Goal: Information Seeking & Learning: Learn about a topic

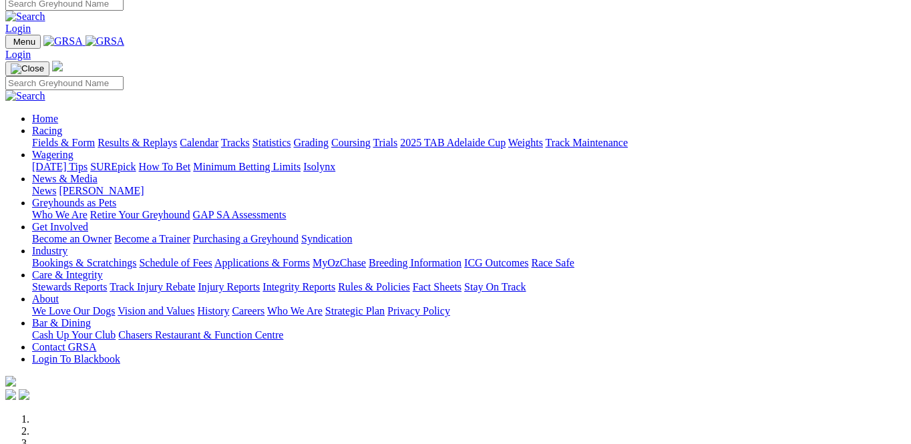
scroll to position [13, 4]
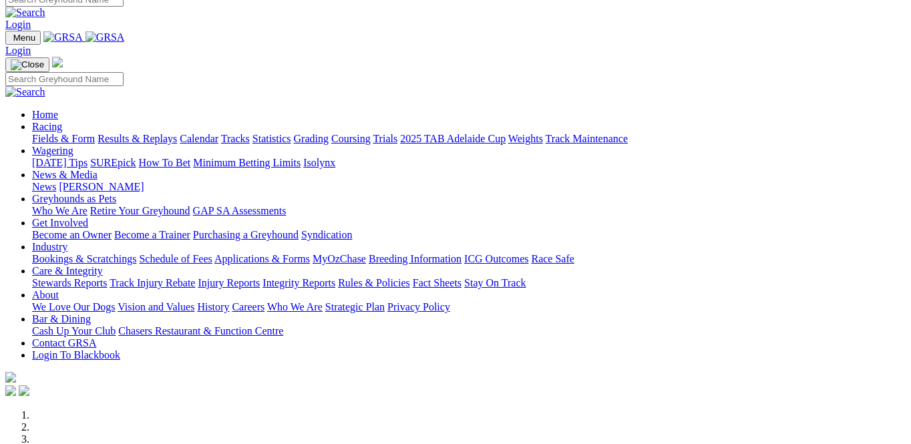
click at [59, 289] on link "About" at bounding box center [45, 294] width 27 height 11
click at [322, 301] on link "Who We Are" at bounding box center [294, 306] width 55 height 11
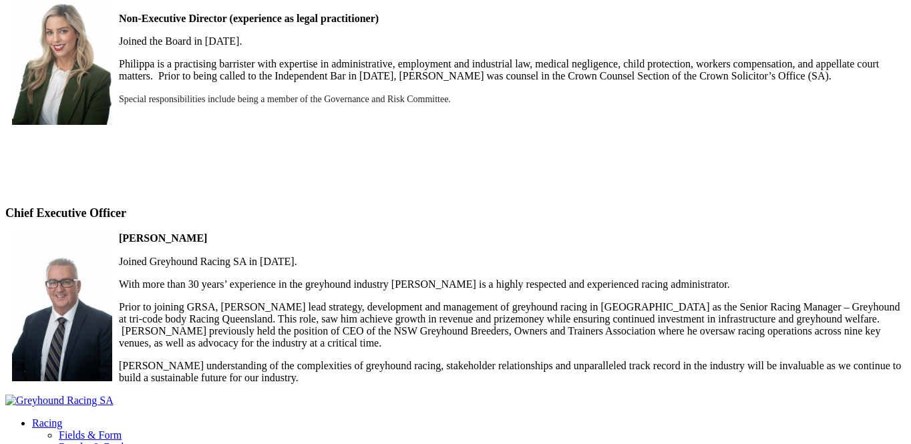
scroll to position [1222, 0]
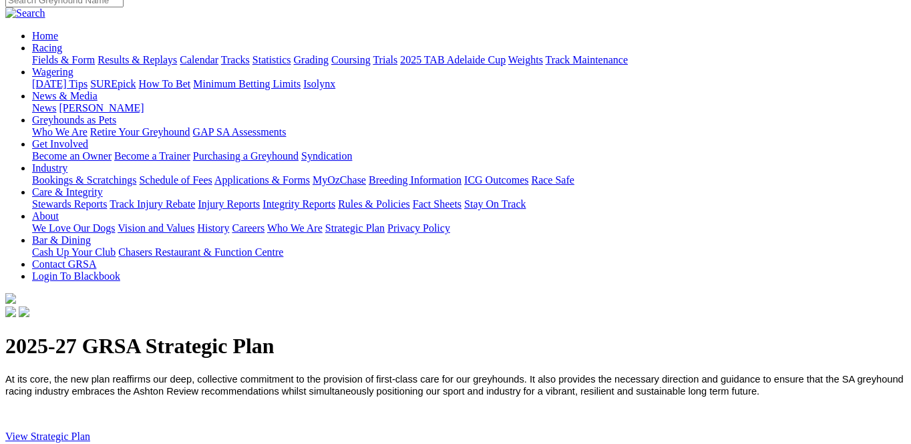
scroll to position [116, 0]
drag, startPoint x: 111, startPoint y: 227, endPoint x: 124, endPoint y: 226, distance: 12.8
click at [90, 430] on link "View Strategic Plan" at bounding box center [47, 435] width 85 height 11
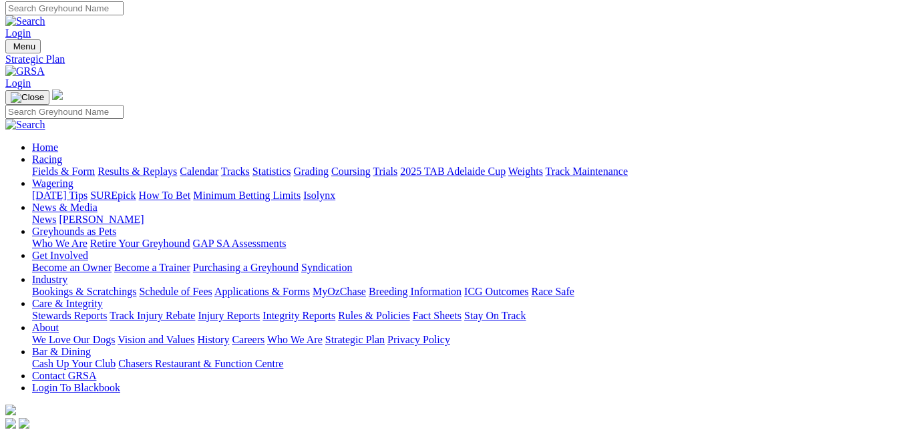
scroll to position [5, 2]
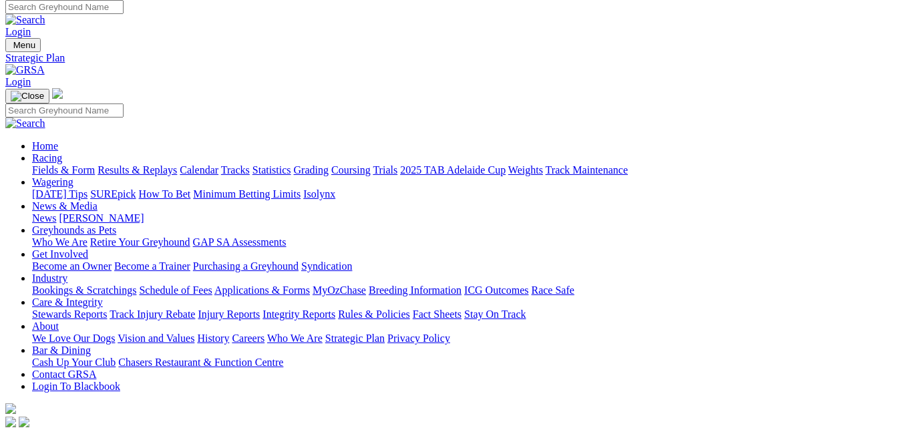
click at [229, 332] on link "History" at bounding box center [213, 337] width 32 height 11
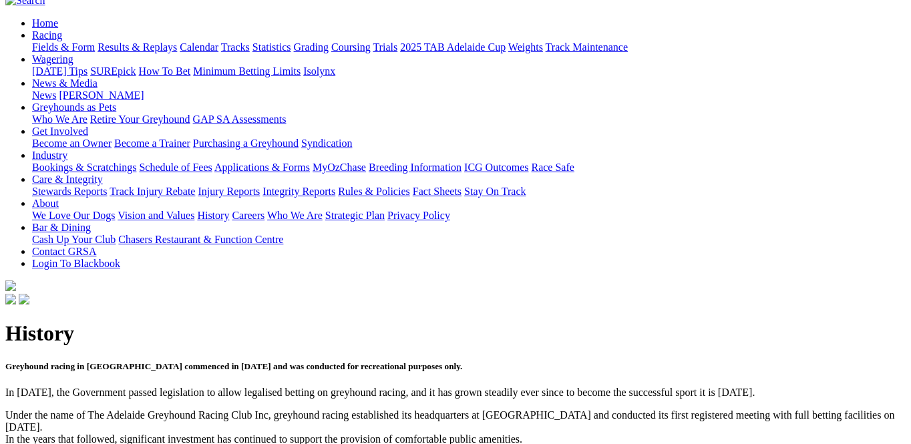
scroll to position [136, 0]
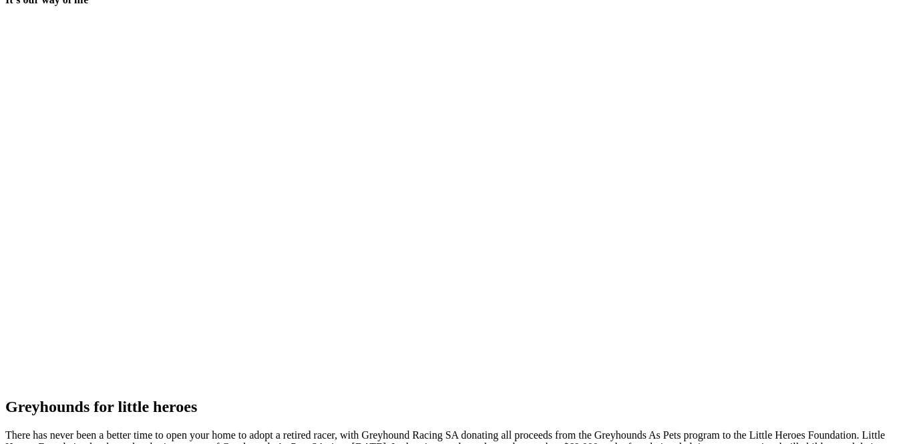
scroll to position [2769, 0]
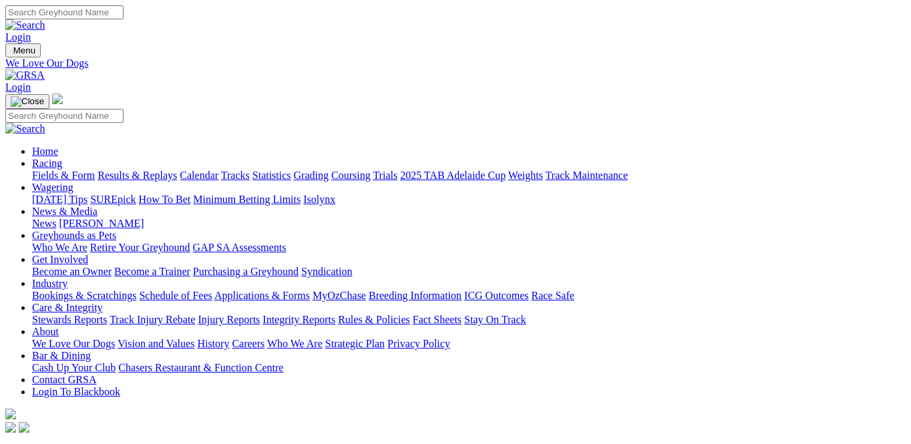
click at [194, 338] on link "Vision and Values" at bounding box center [155, 343] width 77 height 11
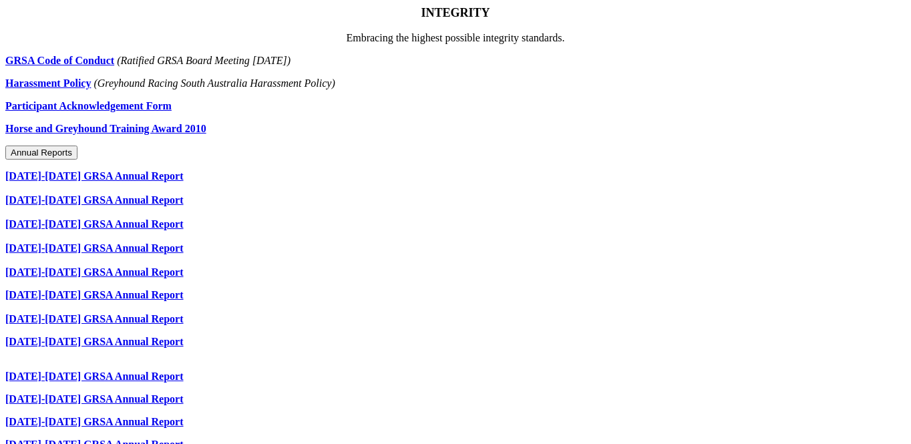
scroll to position [814, 0]
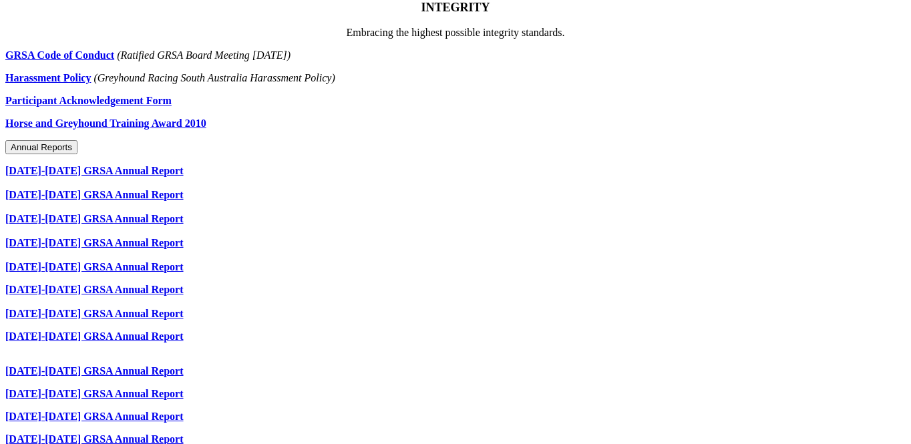
drag, startPoint x: 115, startPoint y: 166, endPoint x: 186, endPoint y: 162, distance: 70.9
click at [115, 166] on link "[DATE]-[DATE] GRSA Annual Report" at bounding box center [94, 170] width 178 height 11
